Goal: Check status

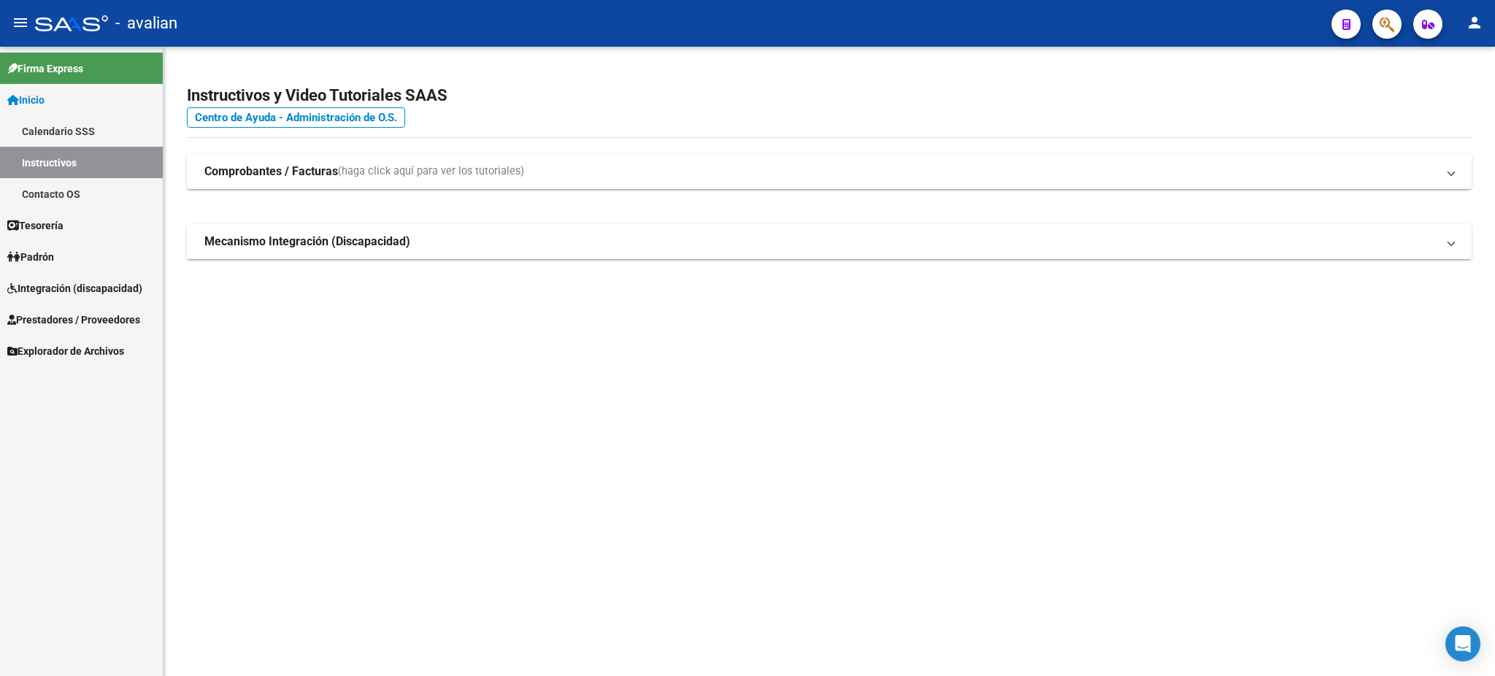
click at [79, 286] on span "Integración (discapacidad)" at bounding box center [74, 288] width 135 height 16
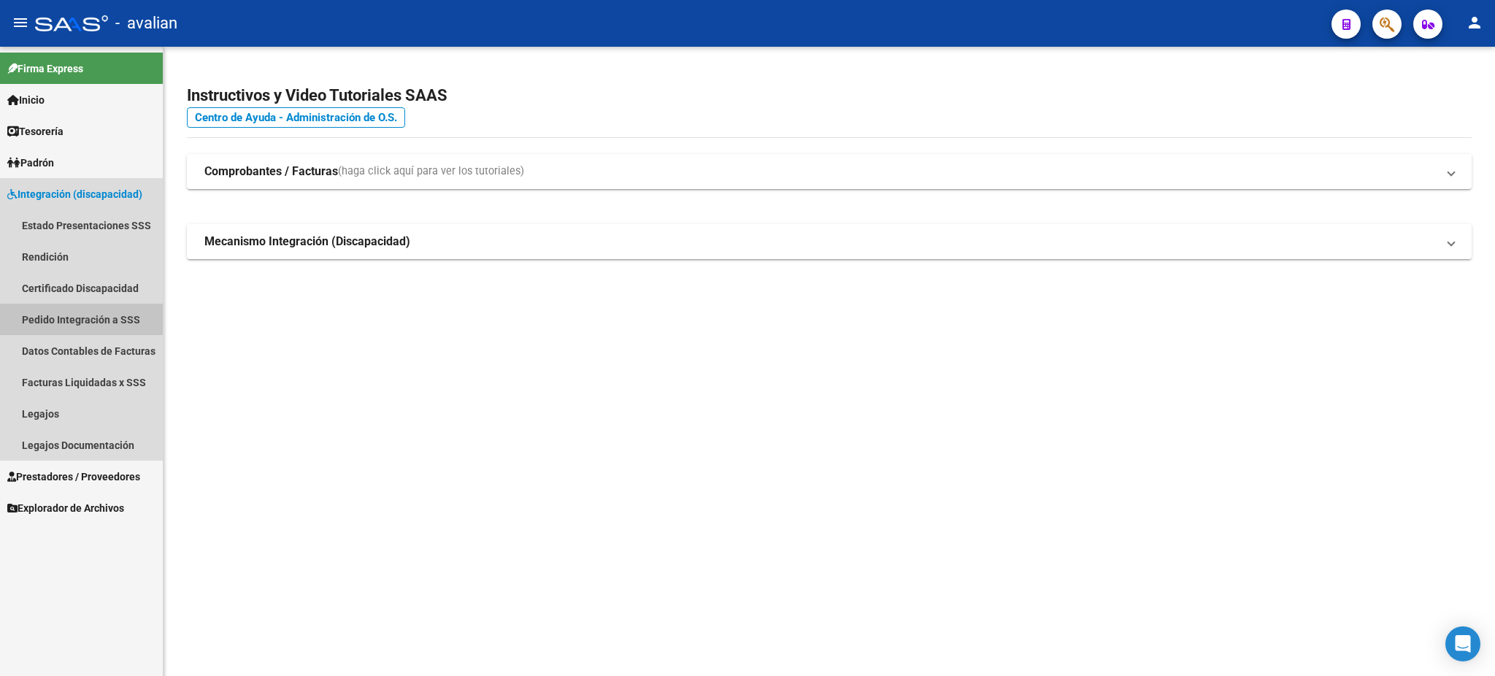
click at [57, 316] on link "Pedido Integración a SSS" at bounding box center [81, 319] width 163 height 31
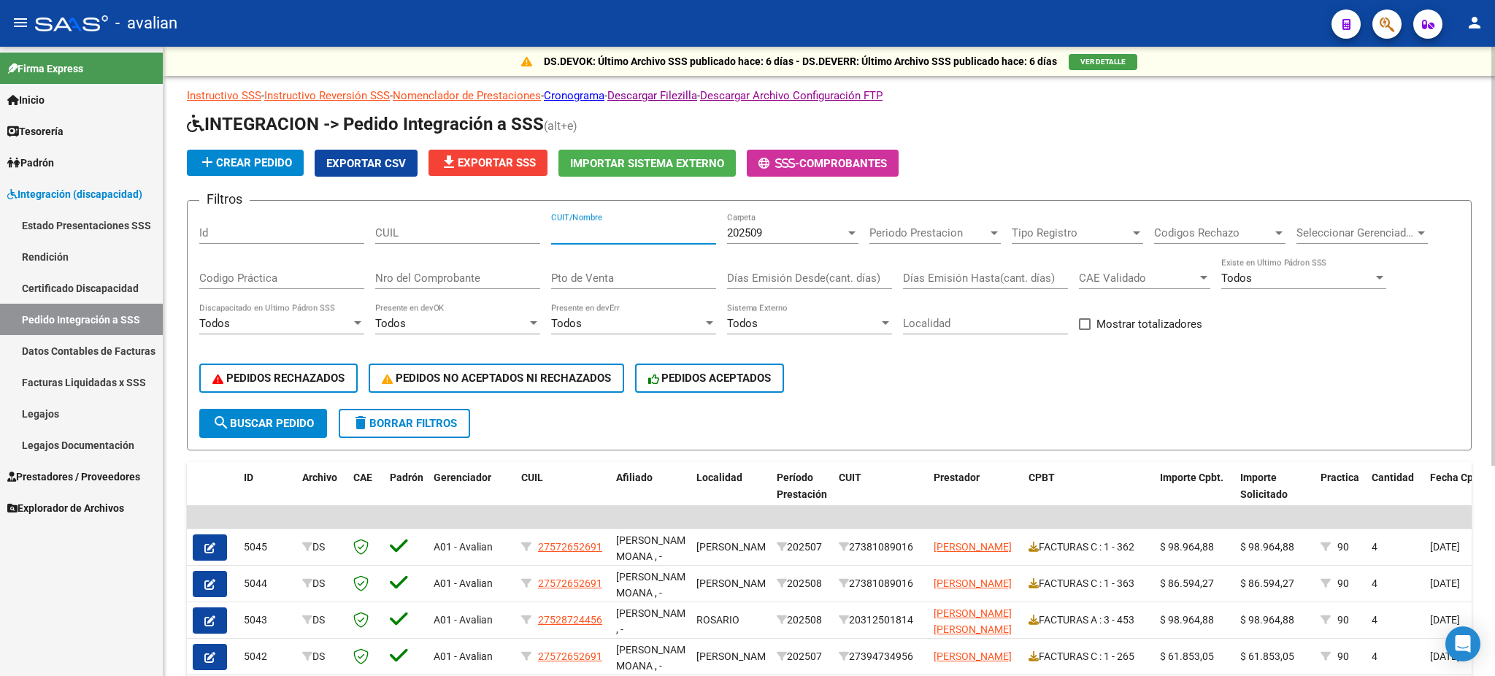
click at [612, 228] on input "CUIT/Nombre" at bounding box center [633, 232] width 165 height 13
paste input "27370793706"
type input "27370793706"
click at [855, 231] on div at bounding box center [851, 233] width 7 height 4
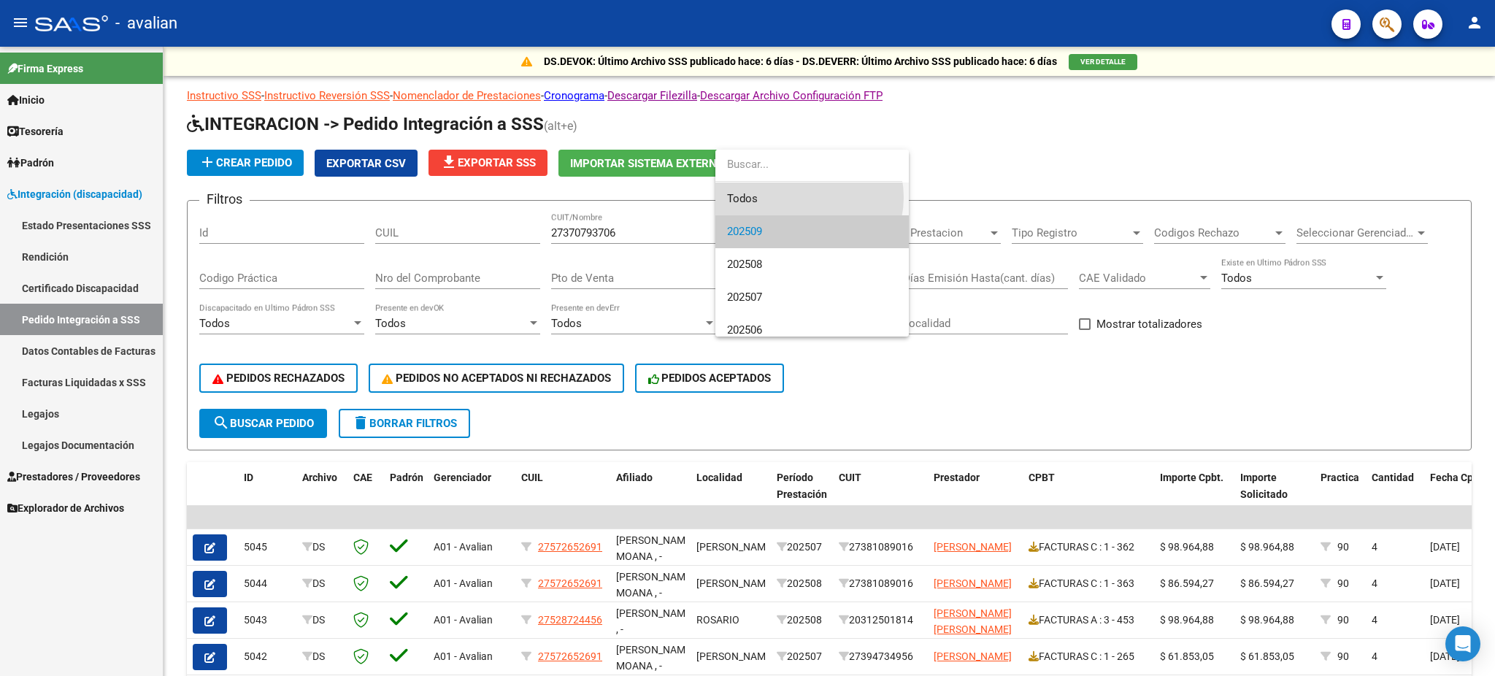
click at [802, 197] on span "Todos" at bounding box center [812, 199] width 170 height 33
